Goal: Task Accomplishment & Management: Manage account settings

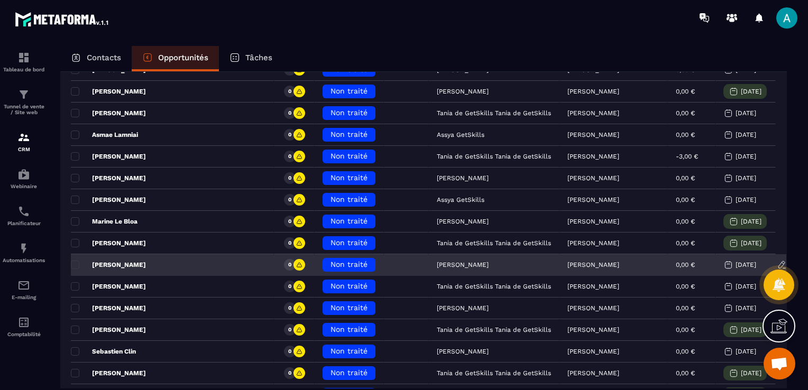
scroll to position [159, 0]
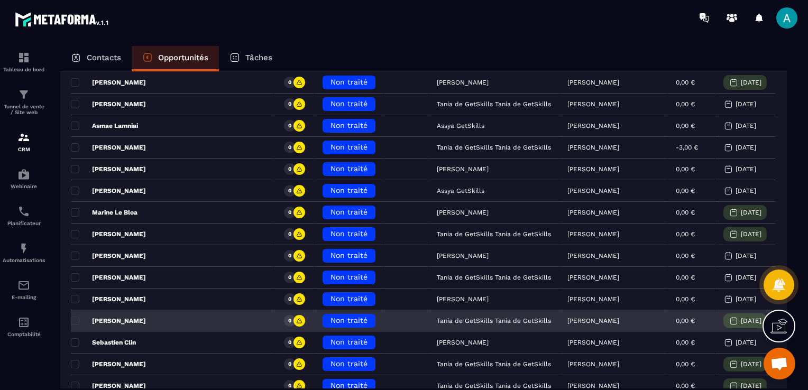
click at [323, 325] on div "Non traité" at bounding box center [349, 321] width 53 height 14
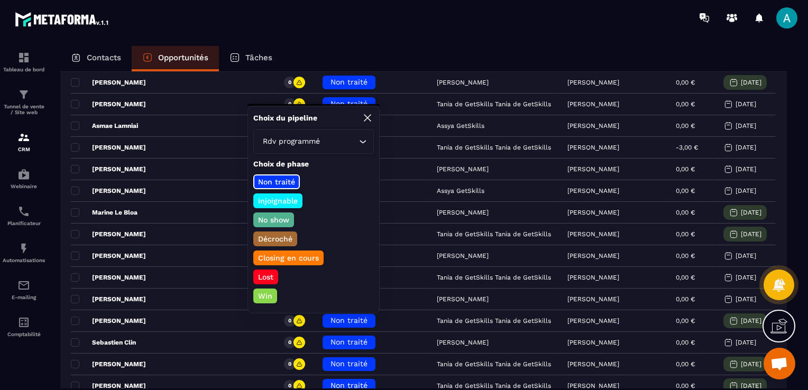
click at [303, 258] on p "Closing en cours" at bounding box center [289, 258] width 64 height 11
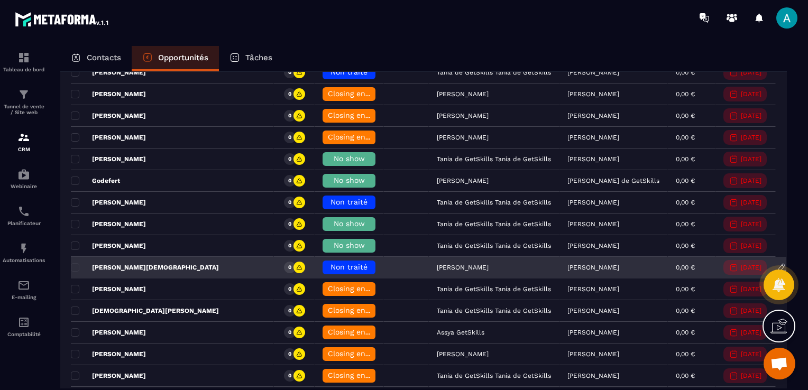
scroll to position [1111, 0]
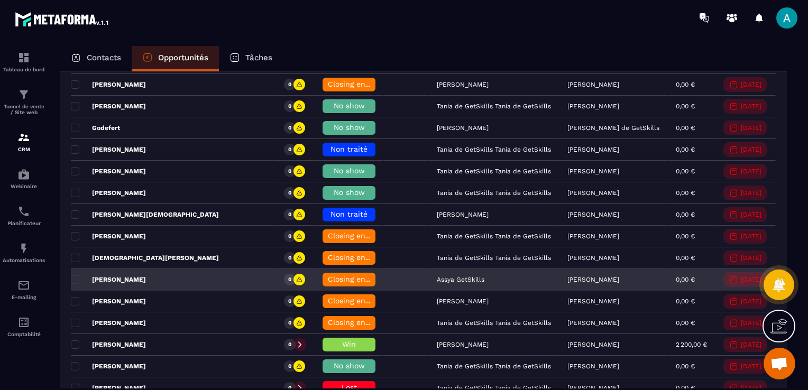
click at [328, 276] on span "Closing en cours" at bounding box center [358, 279] width 60 height 8
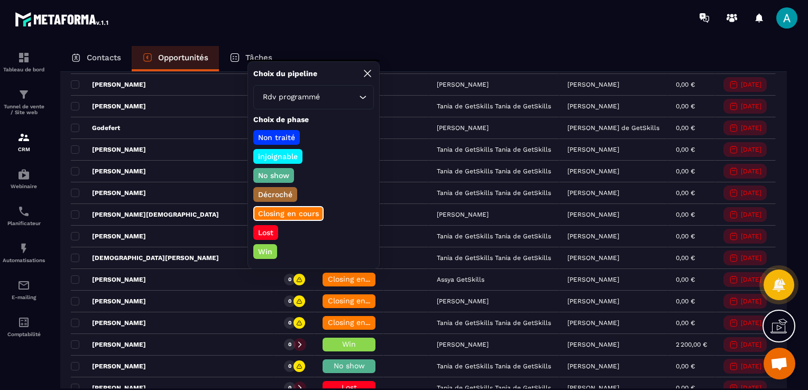
click at [261, 246] on p "Win" at bounding box center [265, 251] width 17 height 11
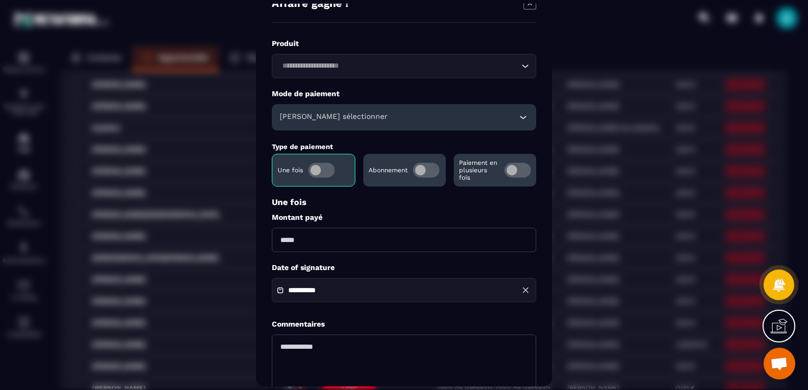
scroll to position [53, 0]
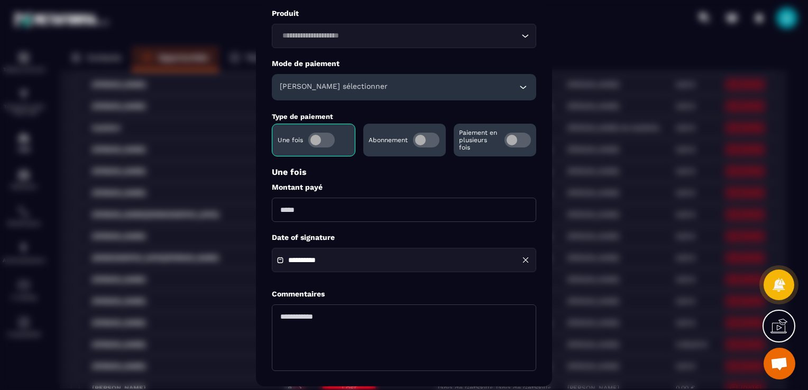
click at [298, 217] on input "Modal window" at bounding box center [404, 210] width 264 height 24
type input "*"
type input "***"
click at [346, 233] on div "**********" at bounding box center [404, 193] width 264 height 371
click at [0, 204] on html "Tableau de bord Tunnel de vente / Site web CRM Webinaire Planificateur Automati…" at bounding box center [404, 195] width 808 height 390
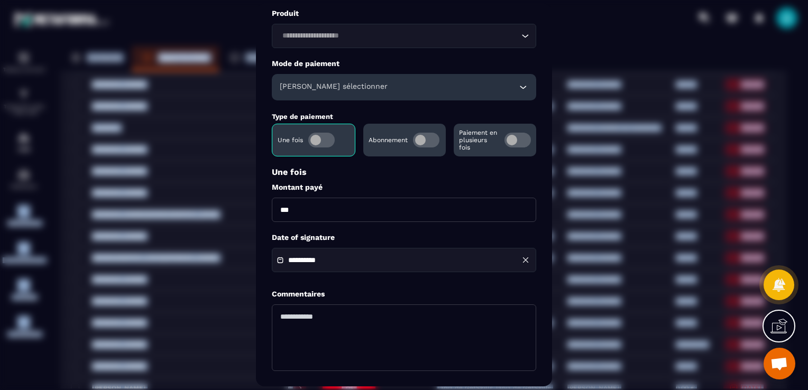
click at [109, 205] on div "Modal window" at bounding box center [404, 195] width 808 height 390
click at [210, 114] on div "Modal window" at bounding box center [404, 195] width 808 height 390
